Goal: Task Accomplishment & Management: Use online tool/utility

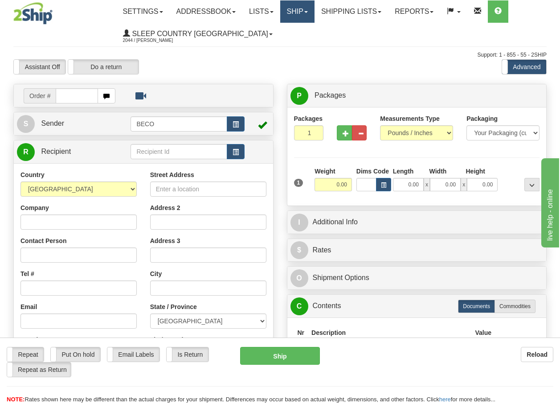
click at [307, 16] on link "Ship" at bounding box center [297, 11] width 34 height 22
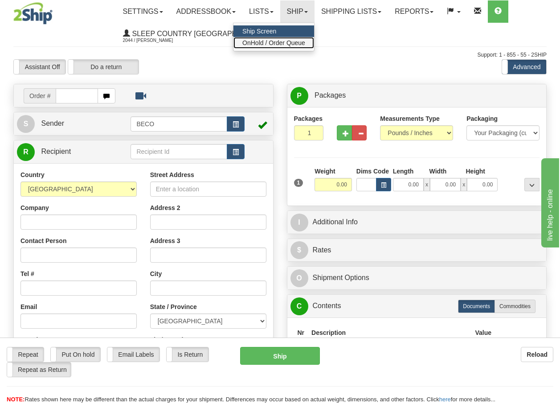
click at [301, 42] on span "OnHold / Order Queue" at bounding box center [273, 42] width 63 height 7
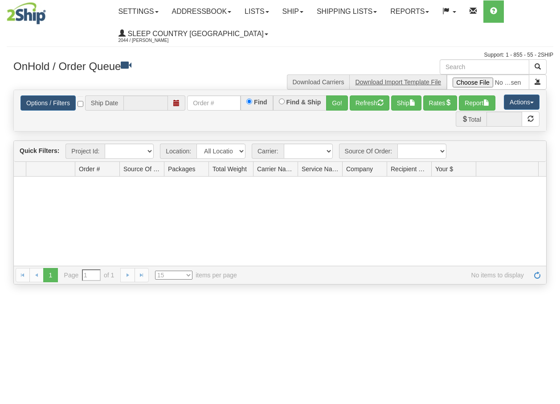
type input "[DATE]"
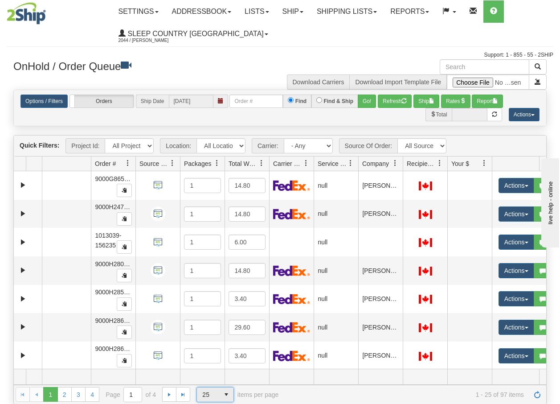
click at [225, 395] on span "select" at bounding box center [226, 394] width 14 height 14
click at [203, 378] on span "100" at bounding box center [206, 380] width 10 height 9
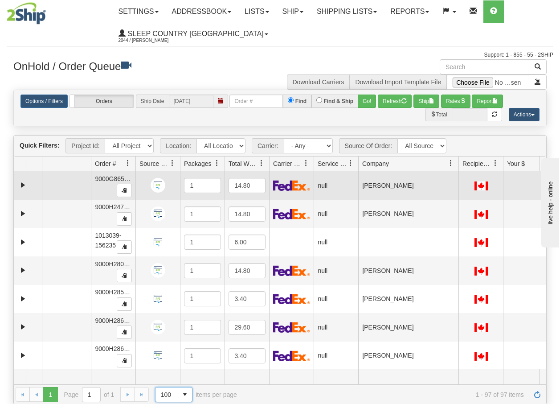
drag, startPoint x: 402, startPoint y: 167, endPoint x: 460, endPoint y: 174, distance: 58.0
click at [460, 174] on div "Quick Filters: Project Id: All Projects Location: All Locations BECO Carrier: -…" at bounding box center [279, 269] width 533 height 269
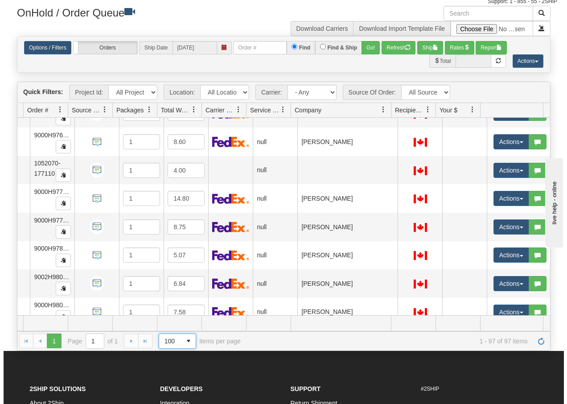
scroll to position [2410, 71]
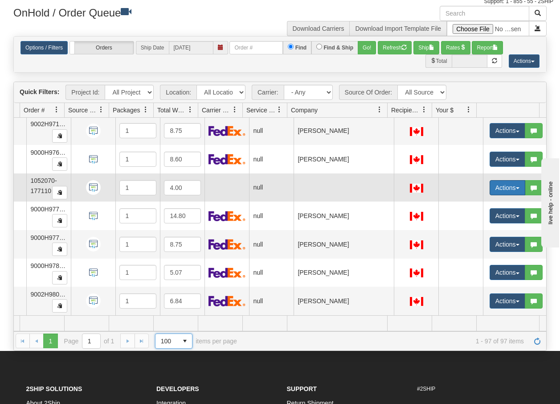
click at [511, 190] on button "Actions" at bounding box center [508, 187] width 36 height 15
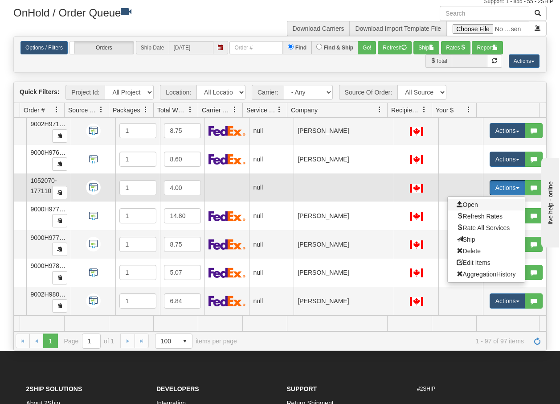
click at [462, 206] on span "Open" at bounding box center [467, 204] width 21 height 7
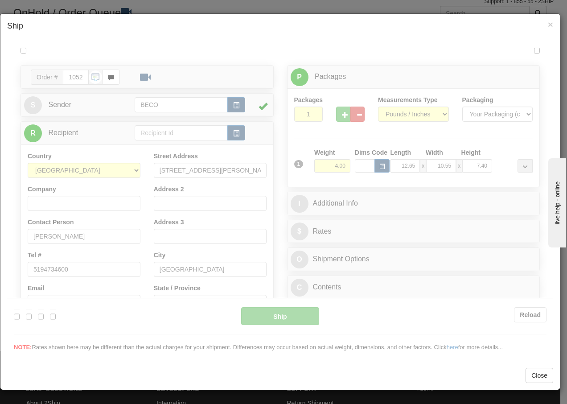
scroll to position [0, 0]
type input "08:35"
type input "16:00"
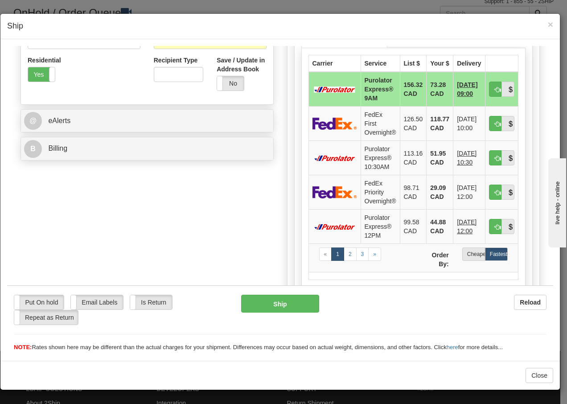
scroll to position [303, 0]
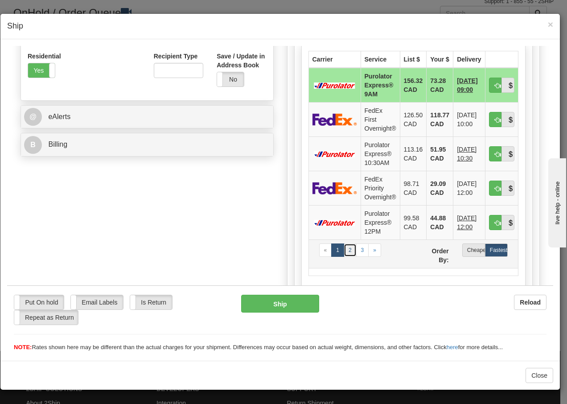
click at [344, 256] on link "2" at bounding box center [350, 249] width 13 height 13
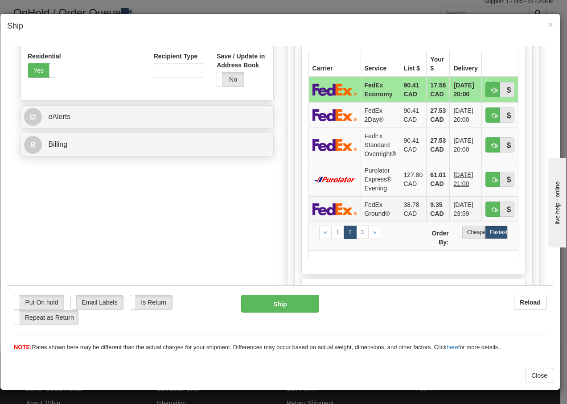
click at [340, 205] on img at bounding box center [334, 208] width 45 height 13
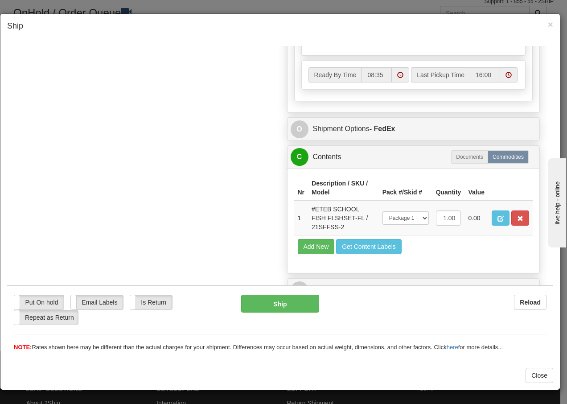
scroll to position [537, 0]
click at [266, 307] on button "Ship" at bounding box center [280, 303] width 78 height 18
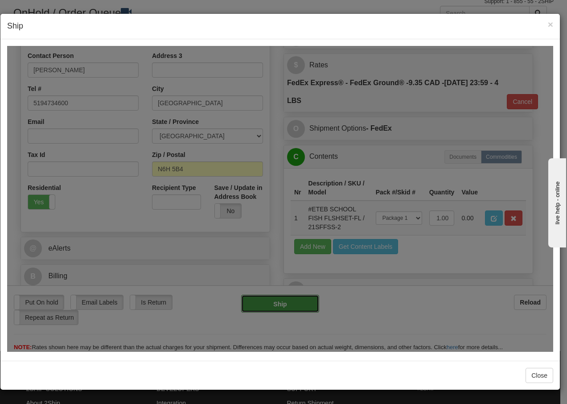
type input "92"
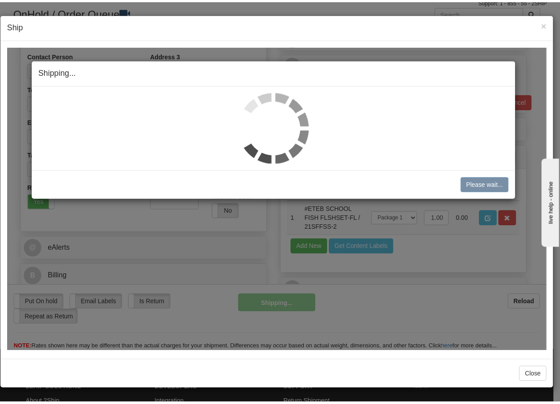
scroll to position [172, 0]
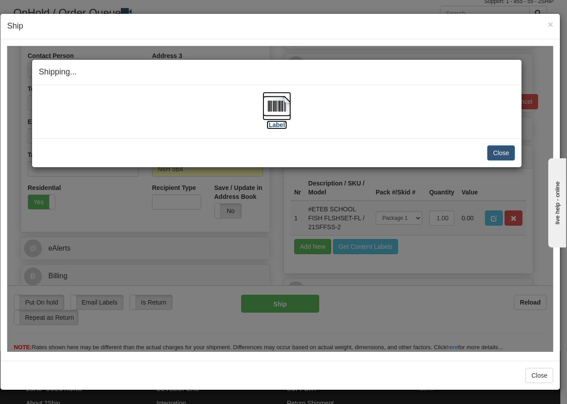
click at [275, 107] on img at bounding box center [276, 105] width 29 height 29
click at [499, 151] on button "Close" at bounding box center [501, 152] width 28 height 15
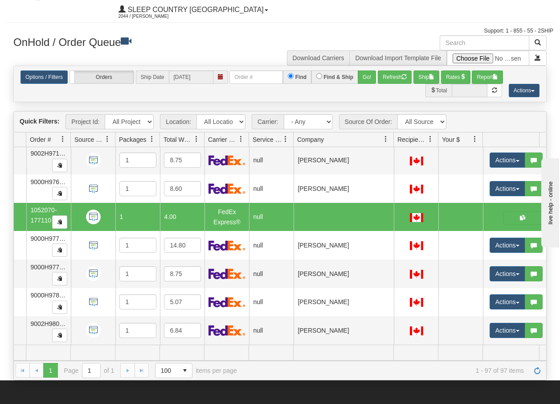
scroll to position [0, 0]
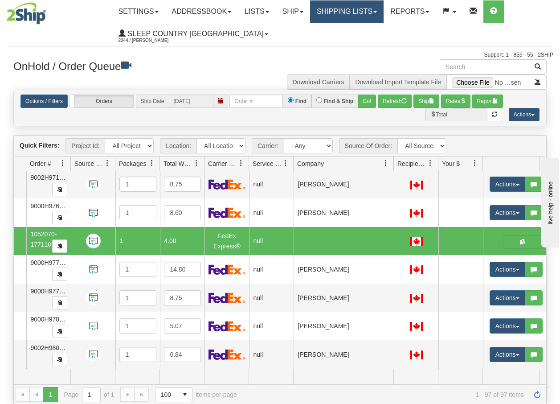
click at [346, 12] on link "Shipping lists" at bounding box center [347, 11] width 74 height 22
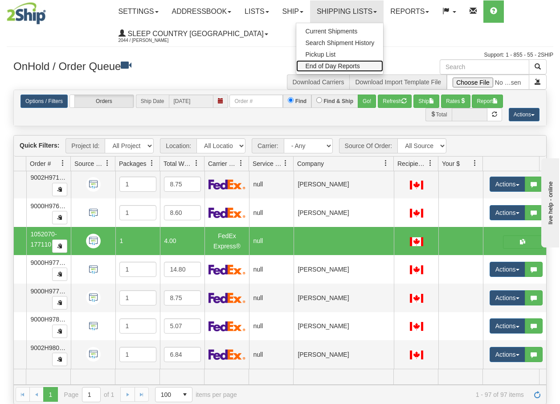
click at [337, 65] on span "End of Day Reports" at bounding box center [332, 65] width 54 height 7
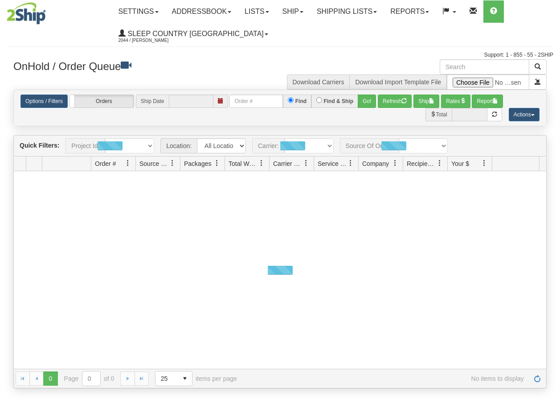
type input "[DATE]"
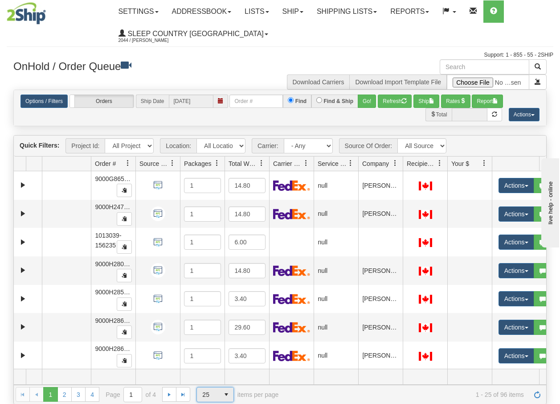
click at [226, 397] on span "select" at bounding box center [226, 394] width 14 height 14
click at [212, 377] on li "100" at bounding box center [215, 380] width 37 height 12
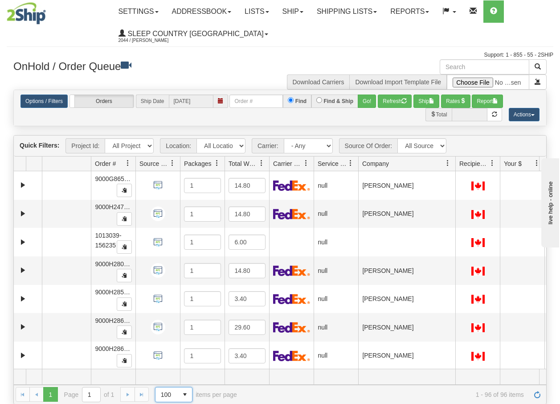
drag, startPoint x: 402, startPoint y: 168, endPoint x: 456, endPoint y: 169, distance: 53.5
click at [456, 169] on div "Aggregation Group Id Id Location Request Id Reply Id Order # Source Of Order Pa…" at bounding box center [277, 163] width 526 height 14
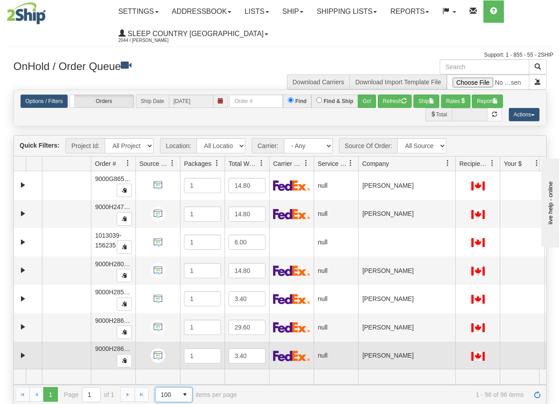
click at [516, 361] on td at bounding box center [522, 355] width 45 height 29
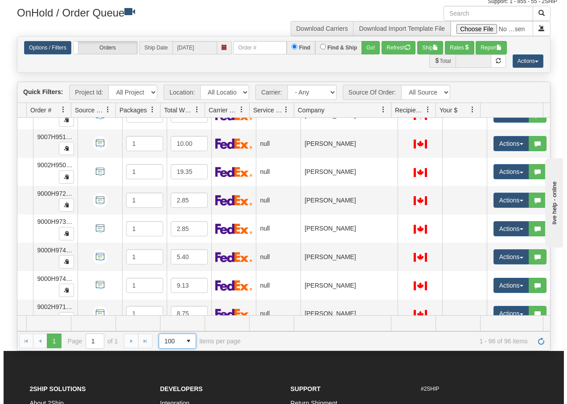
scroll to position [2233, 68]
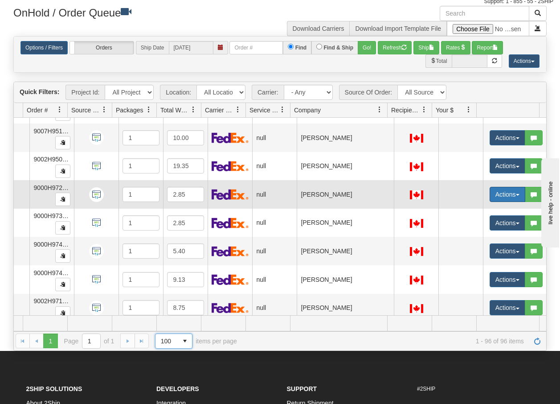
click at [513, 194] on button "Actions" at bounding box center [508, 194] width 36 height 15
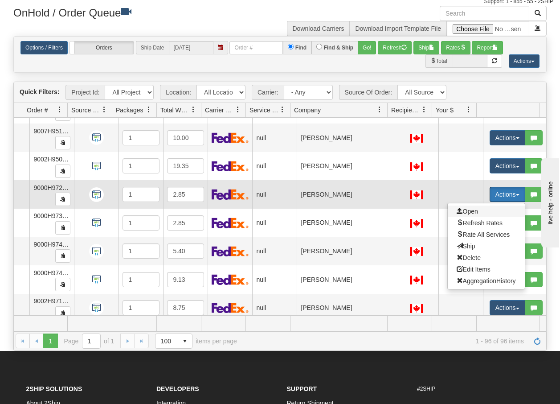
click at [462, 211] on span "Open" at bounding box center [467, 211] width 21 height 7
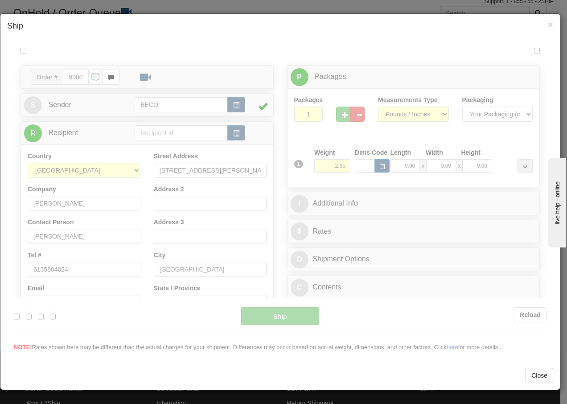
scroll to position [0, 0]
type input "08:39"
type input "16:00"
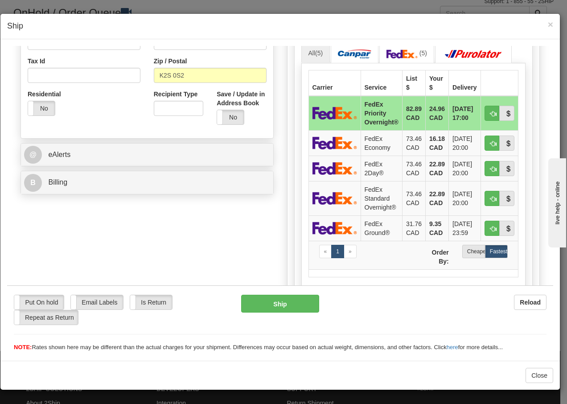
scroll to position [267, 0]
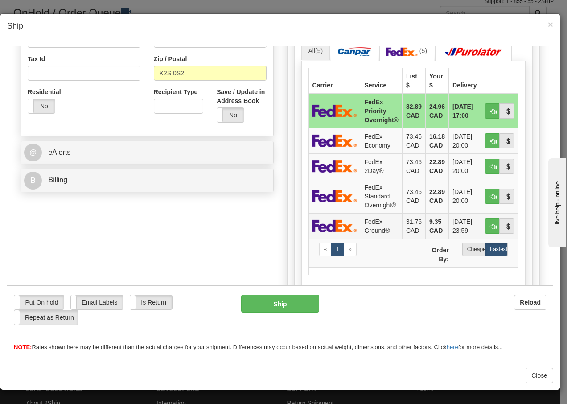
click at [370, 222] on td "FedEx Ground®" at bounding box center [381, 225] width 41 height 25
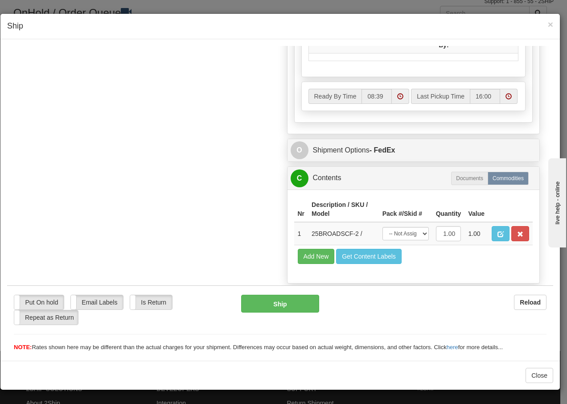
scroll to position [506, 0]
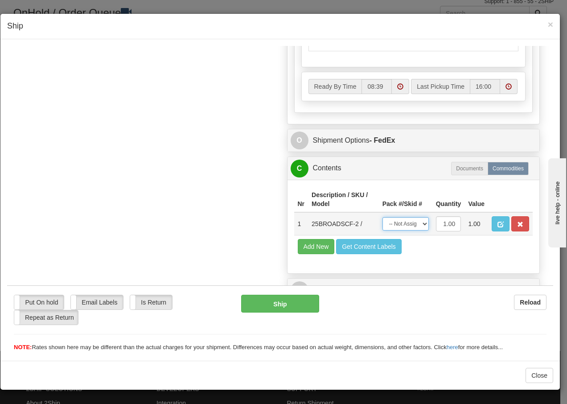
click at [413, 225] on select "-- Not Assigned -- Package 1" at bounding box center [405, 223] width 46 height 13
select select "0"
click at [382, 217] on select "-- Not Assigned -- Package 1" at bounding box center [405, 223] width 46 height 13
click at [271, 307] on button "Ship" at bounding box center [280, 303] width 78 height 18
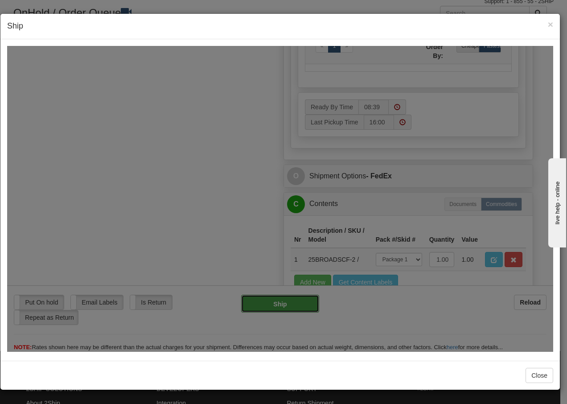
type input "92"
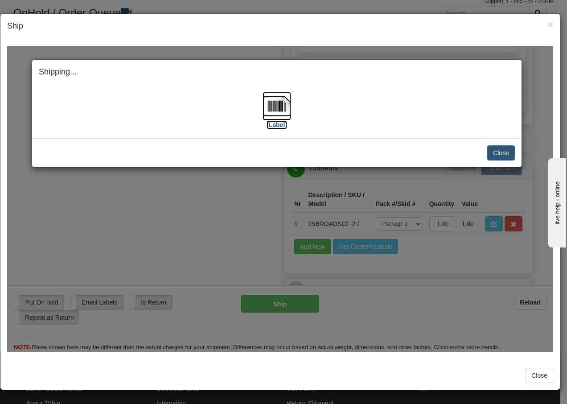
click at [281, 104] on img at bounding box center [276, 105] width 29 height 29
click at [277, 108] on img at bounding box center [276, 105] width 29 height 29
click at [502, 156] on button "Close" at bounding box center [501, 152] width 28 height 15
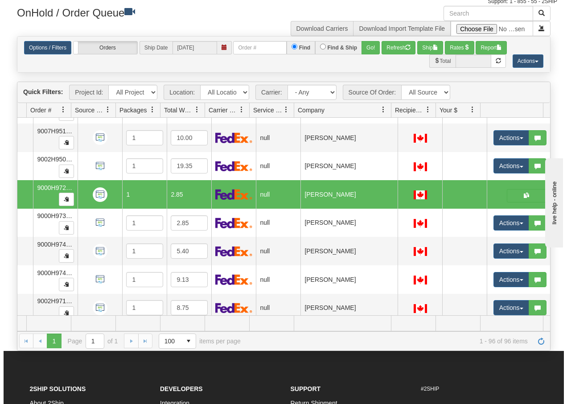
scroll to position [0, 62]
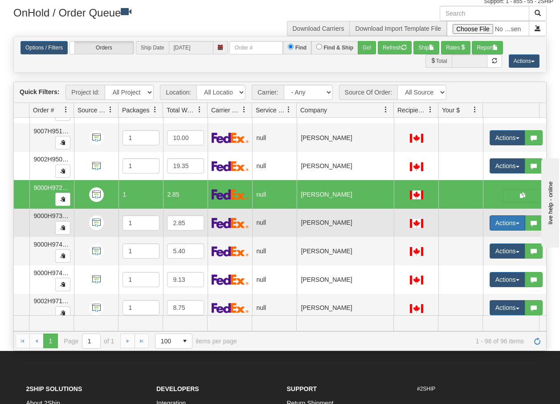
click at [517, 224] on span "button" at bounding box center [518, 223] width 4 height 2
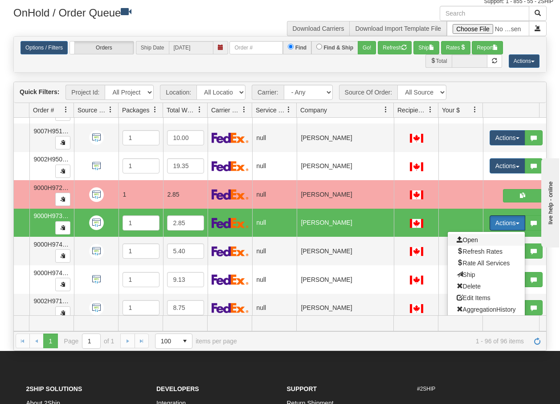
click at [473, 241] on span "Open" at bounding box center [467, 239] width 21 height 7
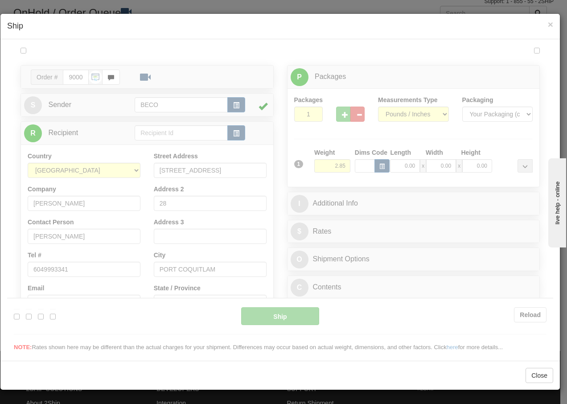
scroll to position [0, 0]
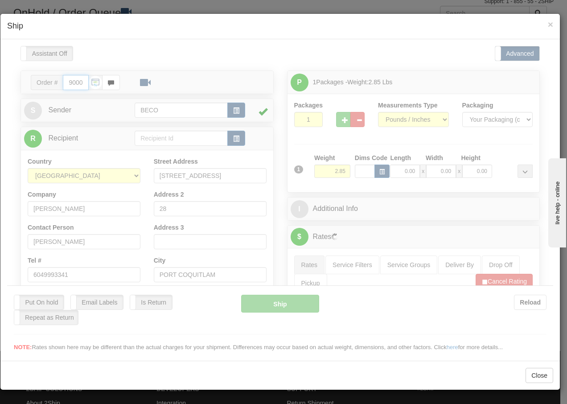
type input "08:40"
type input "16:00"
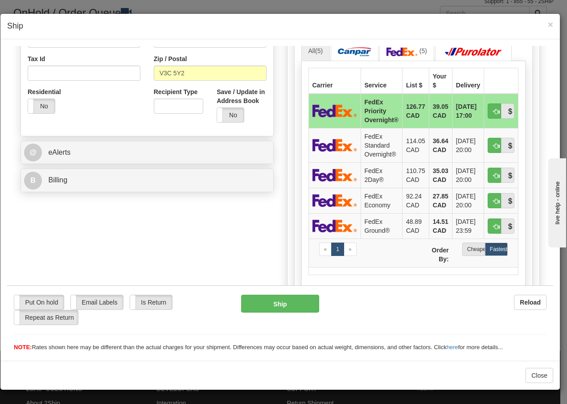
scroll to position [285, 0]
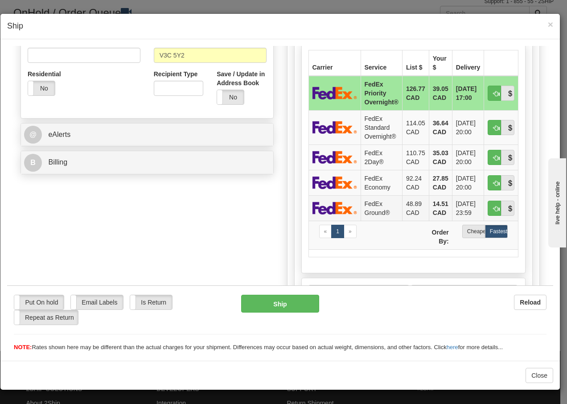
click at [372, 207] on td "FedEx Ground®" at bounding box center [381, 207] width 41 height 25
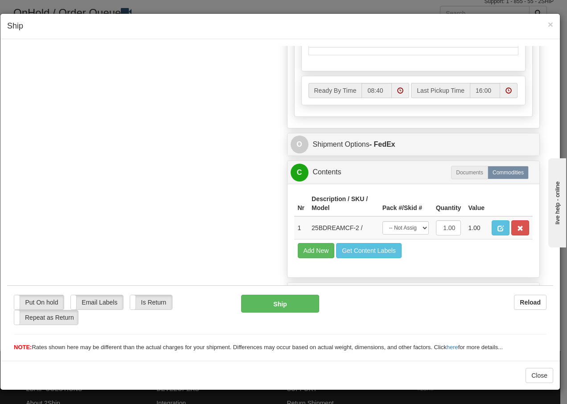
scroll to position [506, 0]
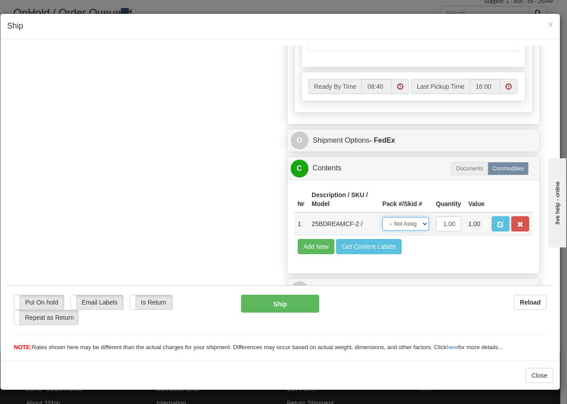
drag, startPoint x: 411, startPoint y: 223, endPoint x: 410, endPoint y: 227, distance: 4.5
click at [411, 223] on select "-- Not Assigned -- Package 1" at bounding box center [405, 223] width 46 height 13
select select "0"
click at [382, 217] on select "-- Not Assigned -- Package 1" at bounding box center [405, 223] width 46 height 13
click at [262, 306] on button "Ship" at bounding box center [280, 303] width 78 height 18
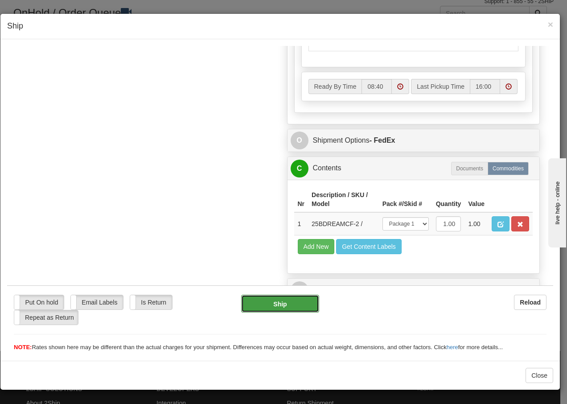
type input "92"
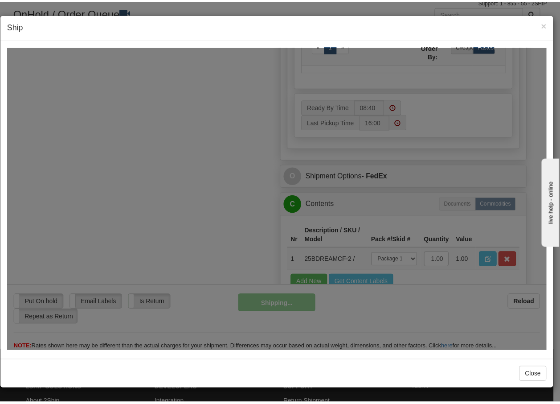
scroll to position [542, 0]
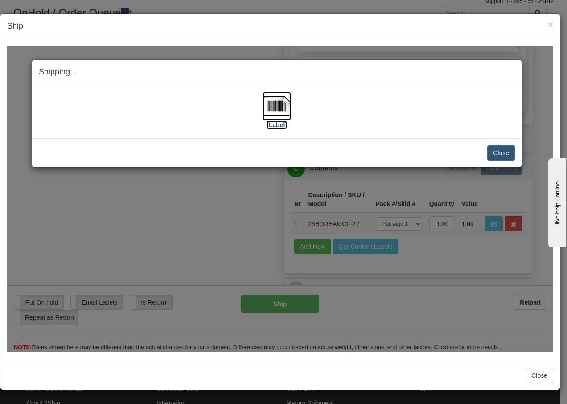
click at [277, 117] on img at bounding box center [276, 105] width 29 height 29
click at [505, 153] on button "Close" at bounding box center [501, 152] width 28 height 15
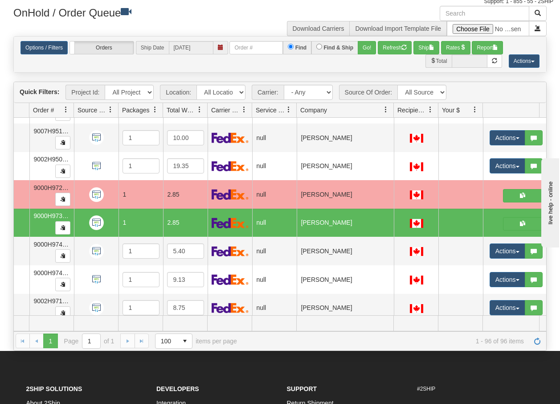
scroll to position [0, 61]
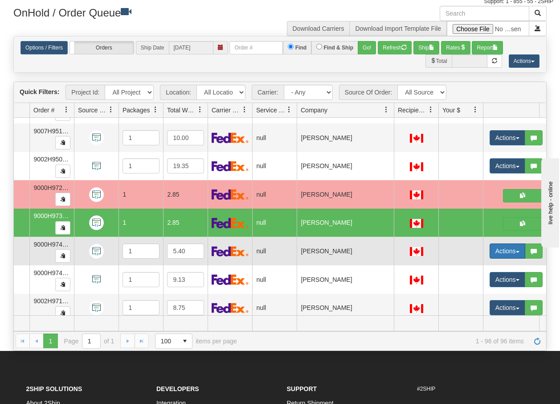
click at [519, 251] on span "button" at bounding box center [518, 252] width 4 height 2
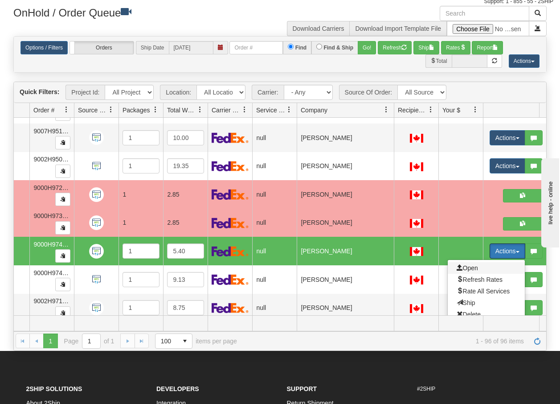
click at [468, 267] on span "Open" at bounding box center [467, 267] width 21 height 7
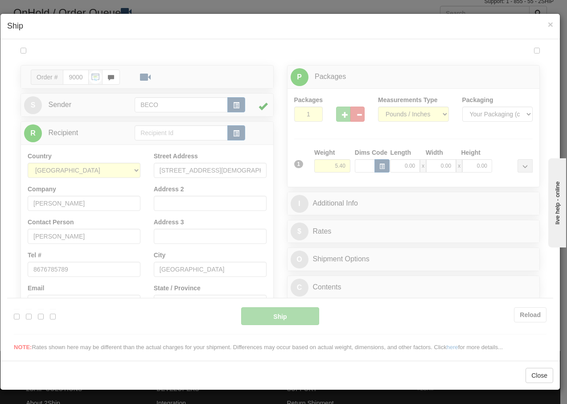
scroll to position [0, 0]
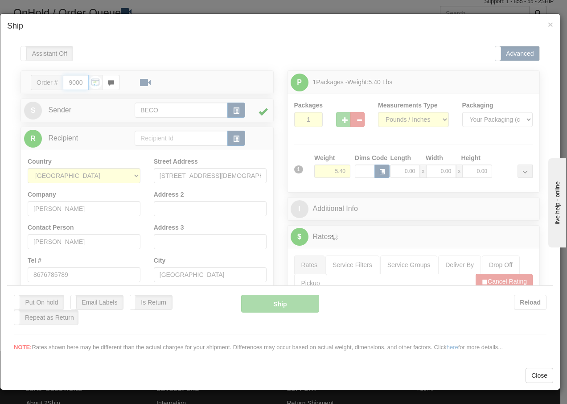
type input "08:41"
type input "16:00"
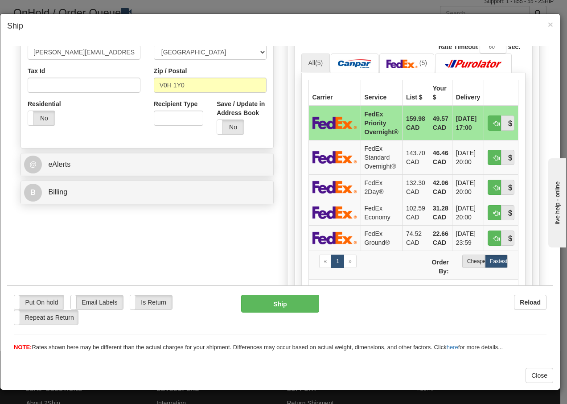
scroll to position [279, 0]
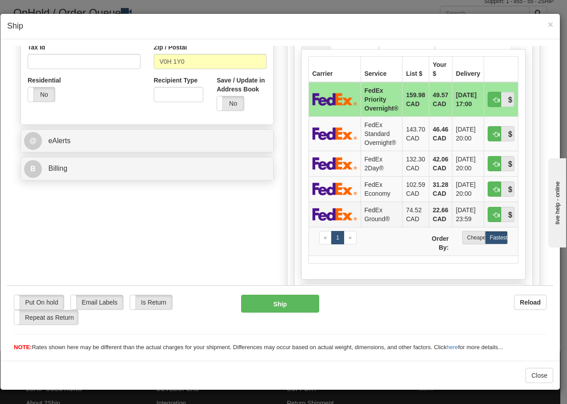
click at [368, 215] on td "FedEx Ground®" at bounding box center [381, 213] width 41 height 25
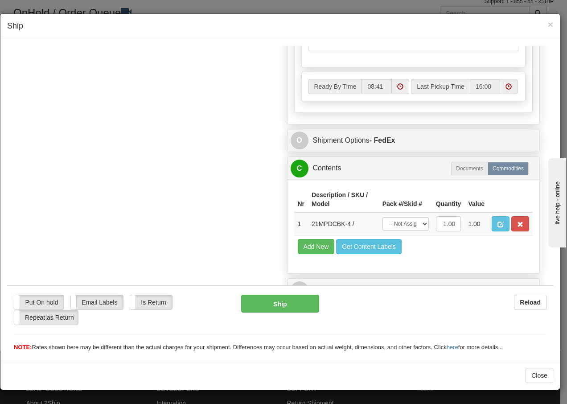
scroll to position [506, 0]
click at [411, 226] on select "-- Not Assigned -- Package 1" at bounding box center [405, 223] width 46 height 13
select select "0"
click at [382, 217] on select "-- Not Assigned -- Package 1" at bounding box center [405, 223] width 46 height 13
click at [257, 305] on button "Ship" at bounding box center [280, 303] width 78 height 18
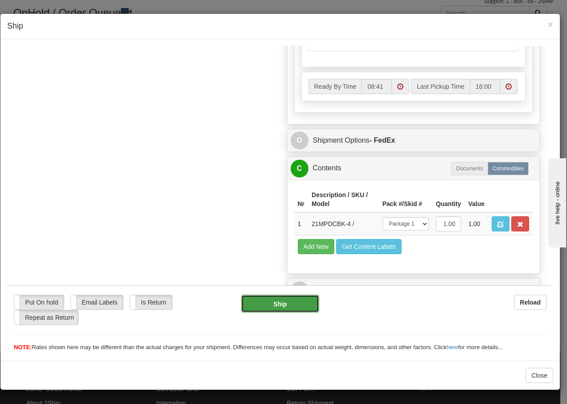
type input "92"
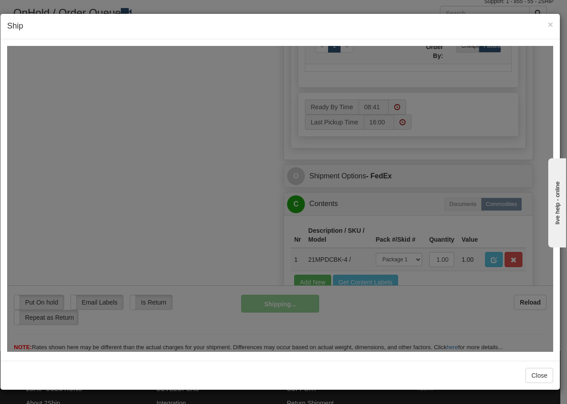
scroll to position [542, 0]
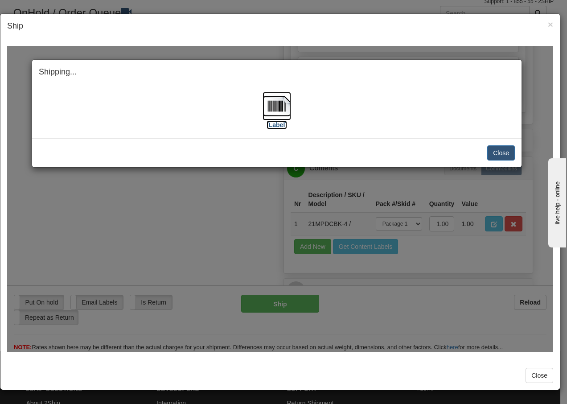
click at [274, 105] on img at bounding box center [276, 105] width 29 height 29
click at [500, 152] on button "Close" at bounding box center [501, 152] width 28 height 15
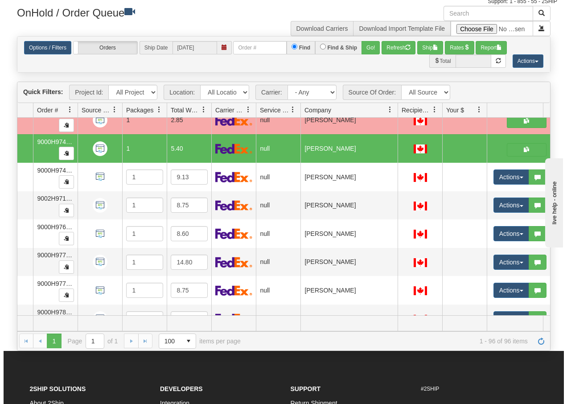
scroll to position [2340, 61]
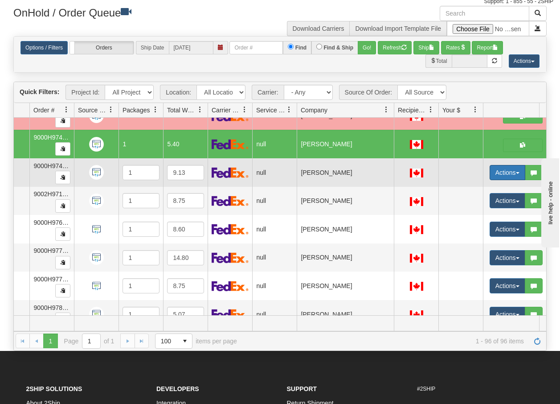
click at [517, 174] on span "button" at bounding box center [518, 173] width 4 height 2
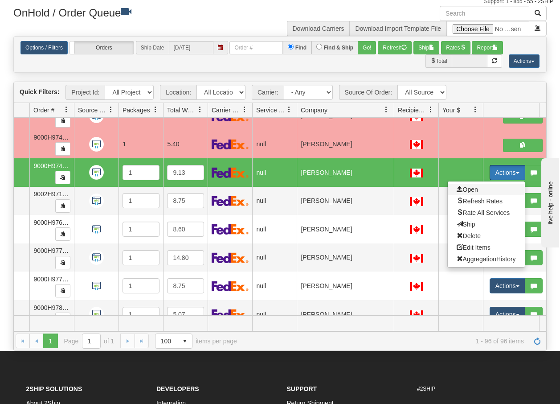
click at [468, 189] on span "Open" at bounding box center [467, 189] width 21 height 7
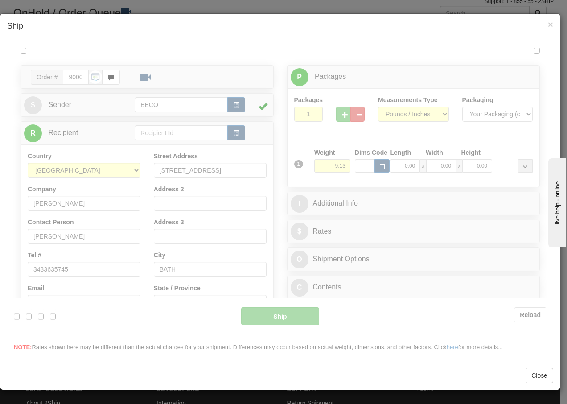
scroll to position [0, 0]
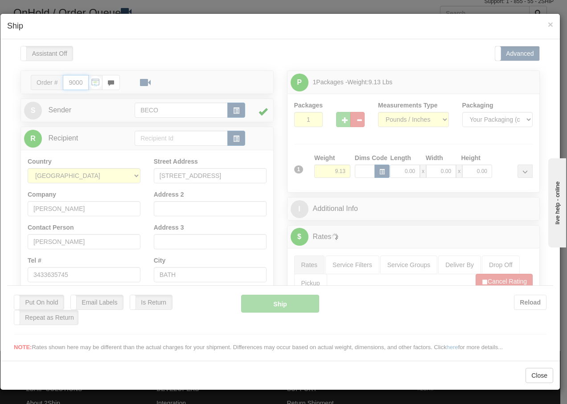
type input "08:41"
type input "16:00"
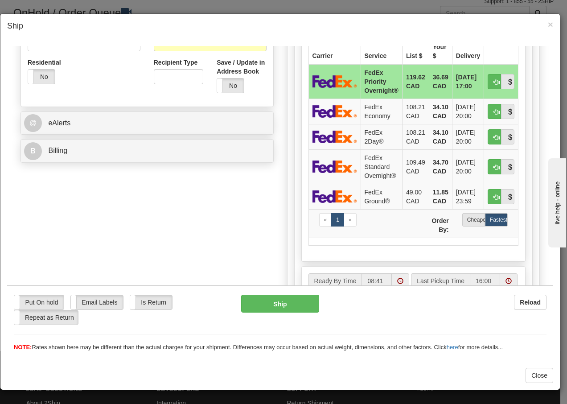
scroll to position [303, 0]
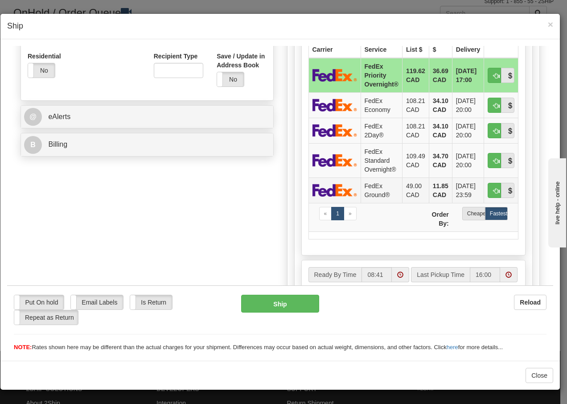
click at [375, 191] on td "FedEx Ground®" at bounding box center [381, 189] width 41 height 25
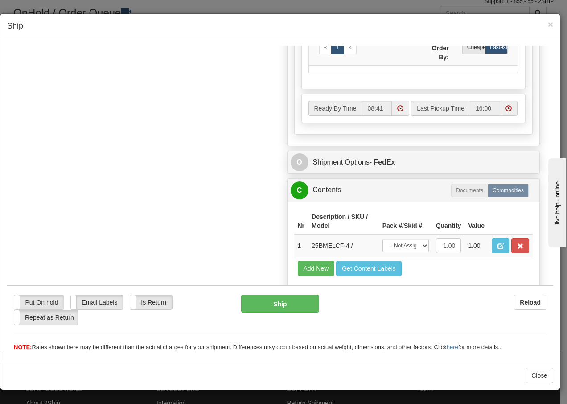
scroll to position [506, 0]
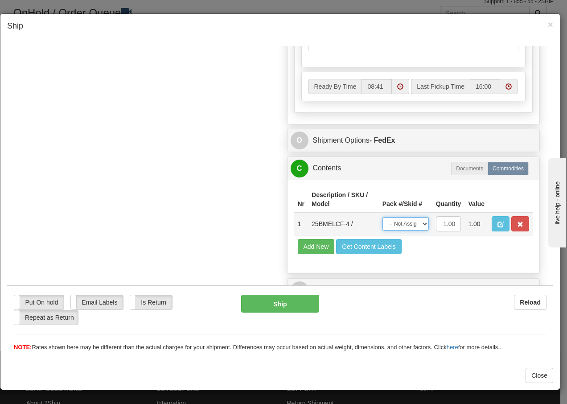
click at [413, 225] on select "-- Not Assigned -- Package 1" at bounding box center [405, 223] width 46 height 13
select select "0"
click at [382, 217] on select "-- Not Assigned -- Package 1" at bounding box center [405, 223] width 46 height 13
click at [254, 303] on button "Ship" at bounding box center [280, 303] width 78 height 18
type input "92"
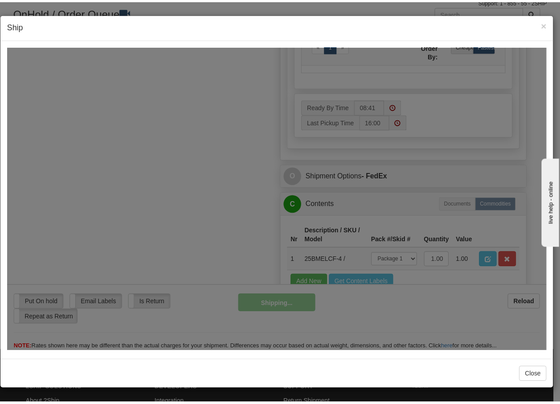
scroll to position [542, 0]
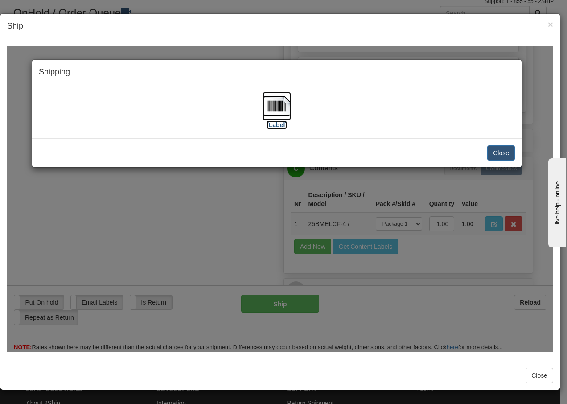
click at [274, 105] on img at bounding box center [276, 105] width 29 height 29
click at [501, 151] on button "Close" at bounding box center [501, 152] width 28 height 15
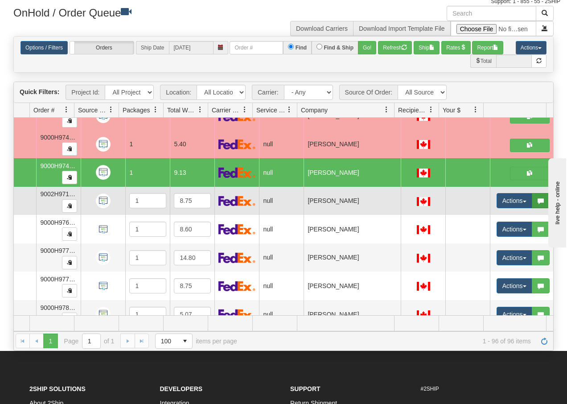
scroll to position [0, 0]
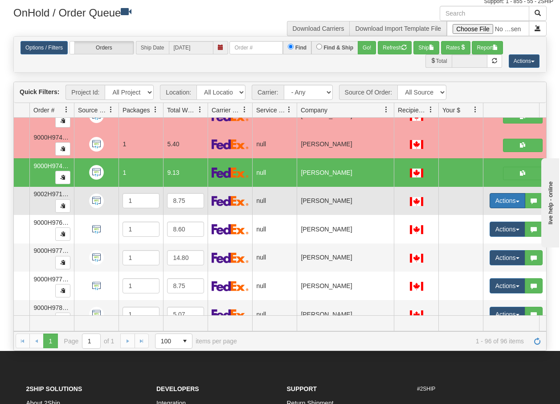
click at [519, 202] on span "button" at bounding box center [518, 202] width 4 height 2
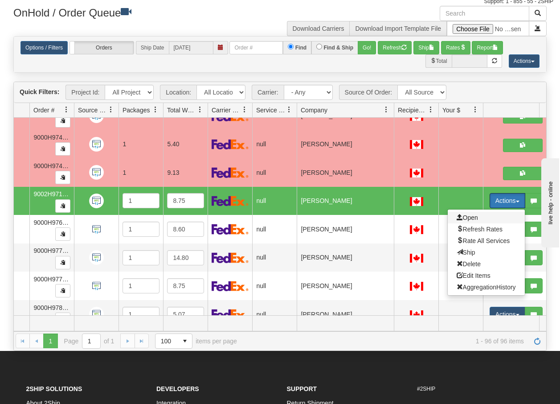
click at [471, 214] on span "Open" at bounding box center [467, 217] width 21 height 7
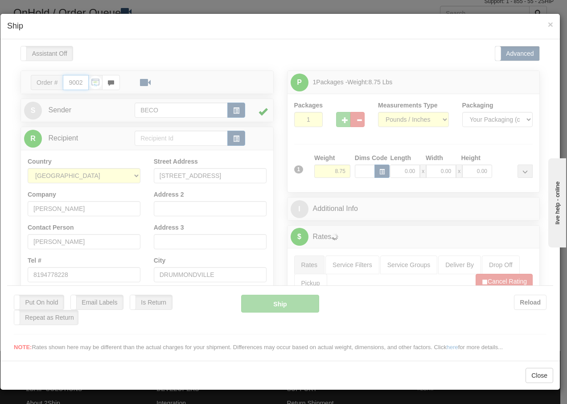
type input "08:42"
type input "16:00"
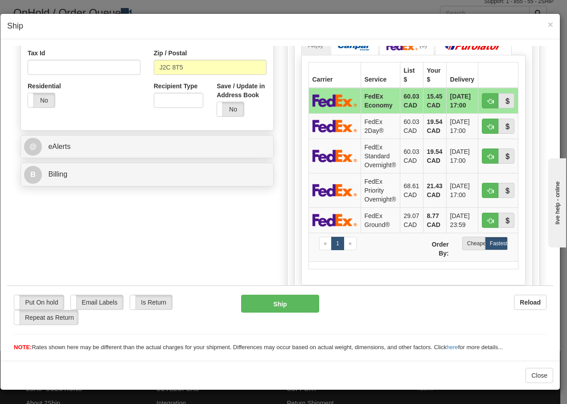
scroll to position [291, 0]
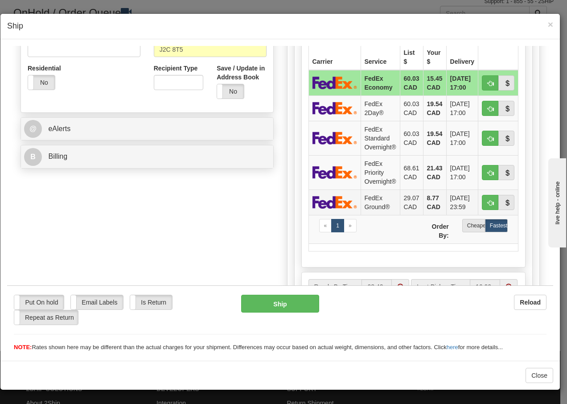
click at [367, 200] on td "FedEx Ground®" at bounding box center [380, 201] width 39 height 25
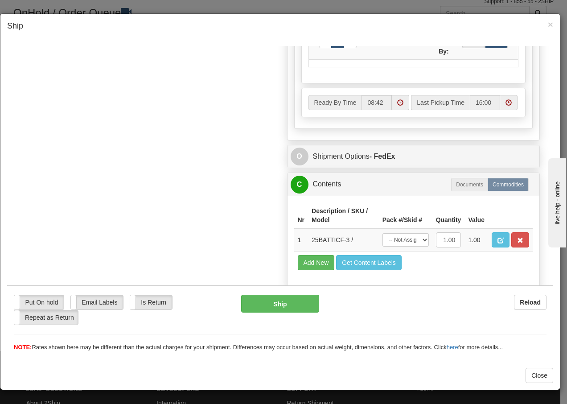
scroll to position [506, 0]
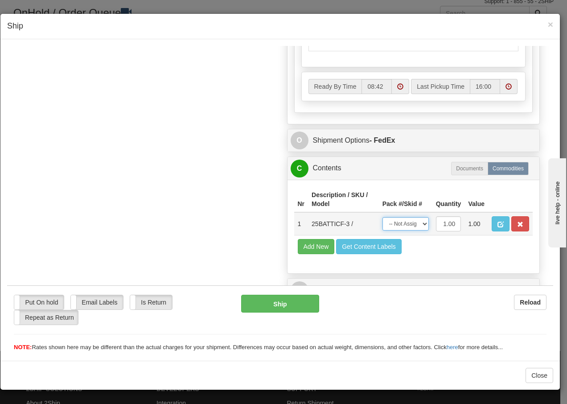
click at [411, 221] on select "-- Not Assigned -- Package 1" at bounding box center [405, 223] width 46 height 13
select select "0"
click at [382, 217] on select "-- Not Assigned -- Package 1" at bounding box center [405, 223] width 46 height 13
click at [282, 301] on button "Ship" at bounding box center [280, 303] width 78 height 18
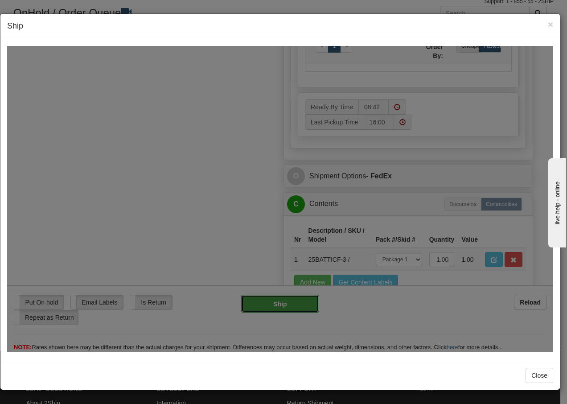
type input "92"
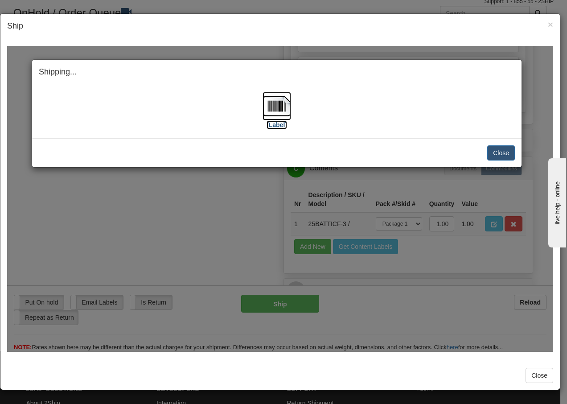
click at [281, 108] on img at bounding box center [276, 105] width 29 height 29
click at [509, 154] on button "Close" at bounding box center [501, 152] width 28 height 15
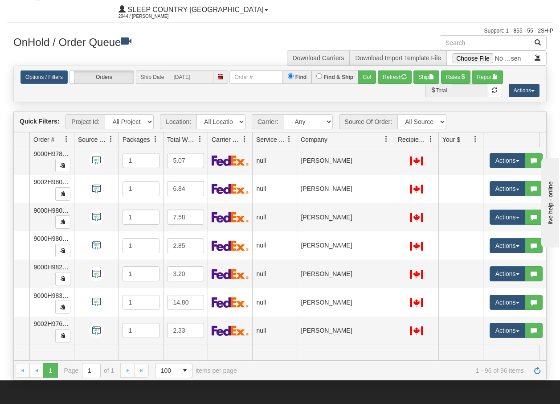
scroll to position [0, 0]
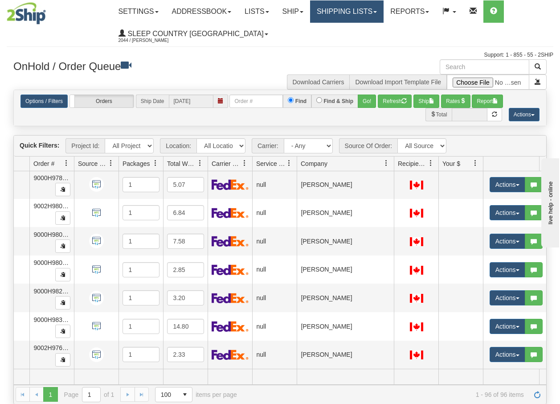
click at [347, 11] on link "Shipping lists" at bounding box center [347, 11] width 74 height 22
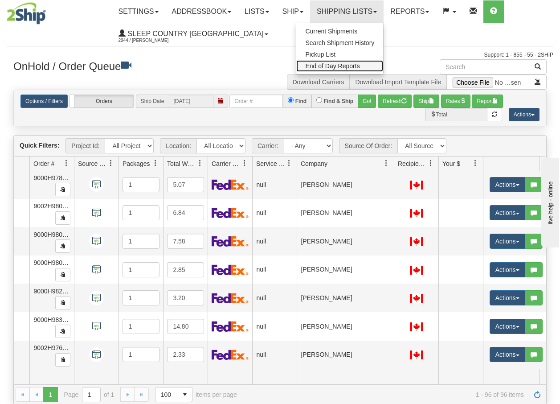
click at [347, 65] on span "End of Day Reports" at bounding box center [332, 65] width 54 height 7
